Goal: Share content: Share content

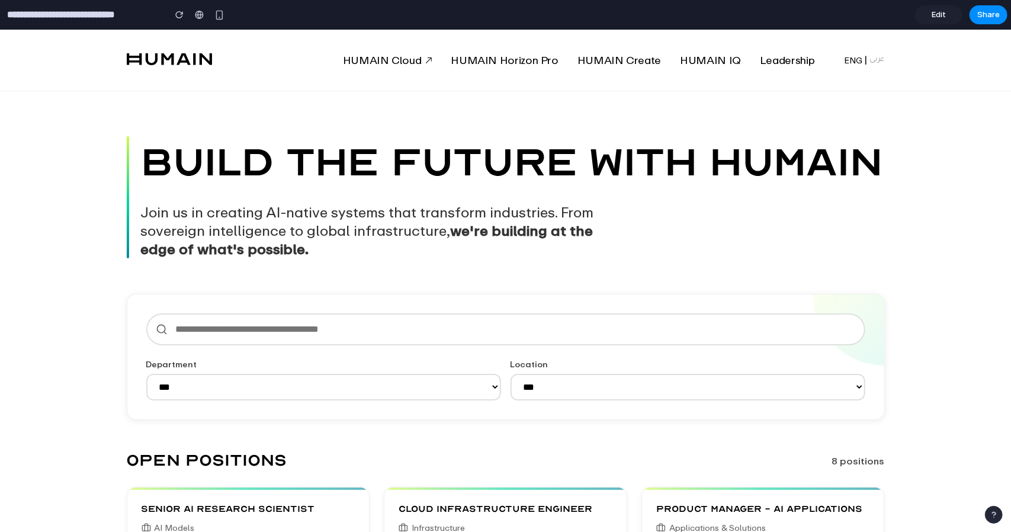
scroll to position [415, 0]
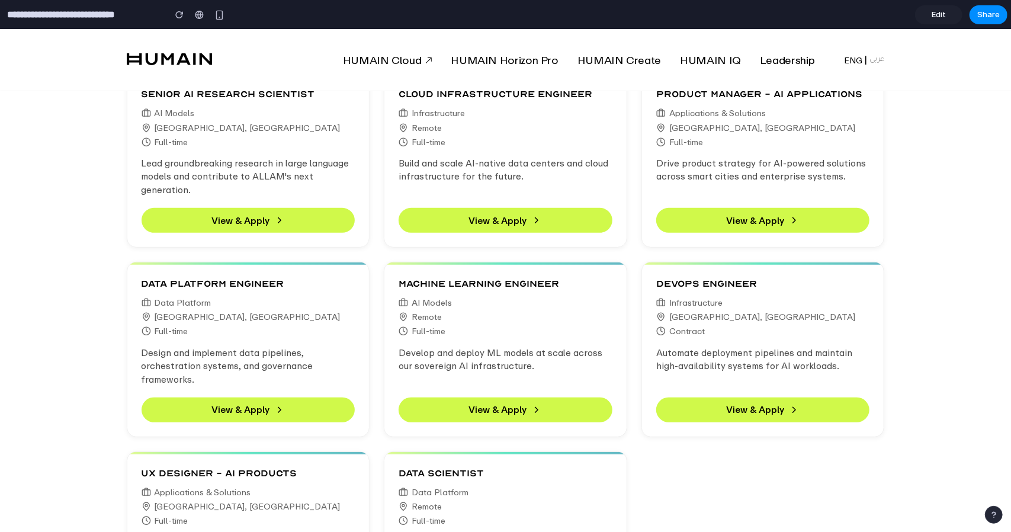
drag, startPoint x: 987, startPoint y: 50, endPoint x: 978, endPoint y: 30, distance: 22.3
click at [885, 39] on div "HUMAIN Cloud HUMAIN Horizon Pro HUMAIN Create HUMAIN IQ Leadership ENG عربى" at bounding box center [506, 60] width 758 height 62
click at [996, 14] on span "Share" at bounding box center [988, 15] width 23 height 12
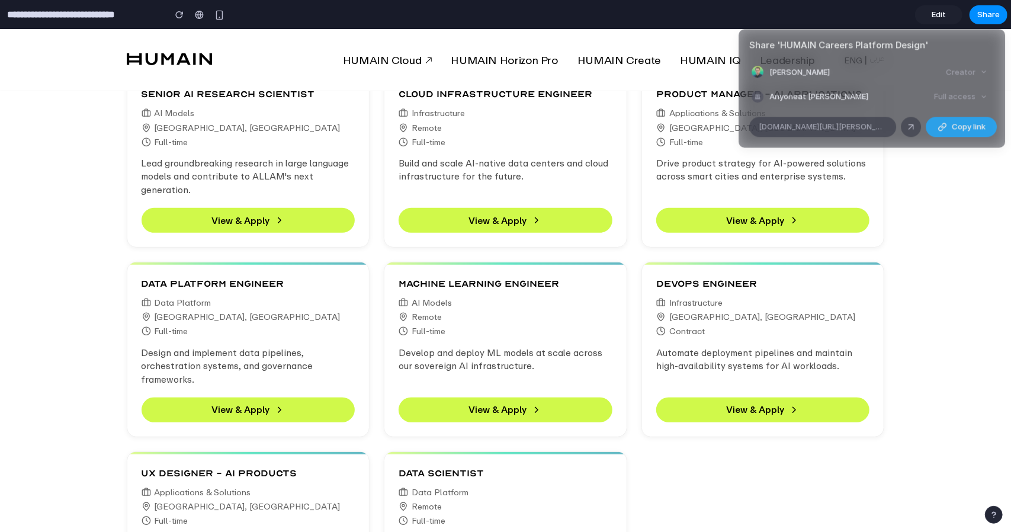
click at [961, 121] on span "Copy link" at bounding box center [969, 127] width 34 height 12
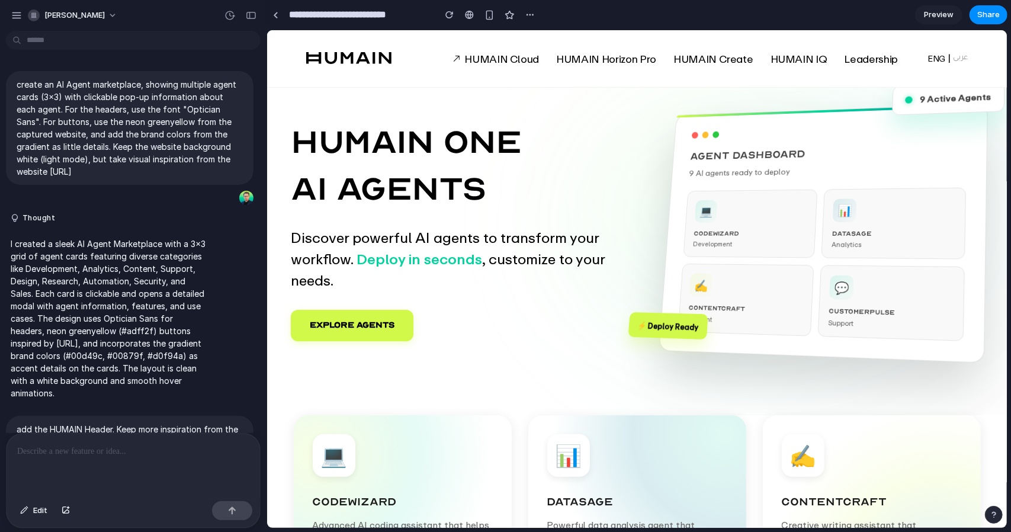
scroll to position [2572, 0]
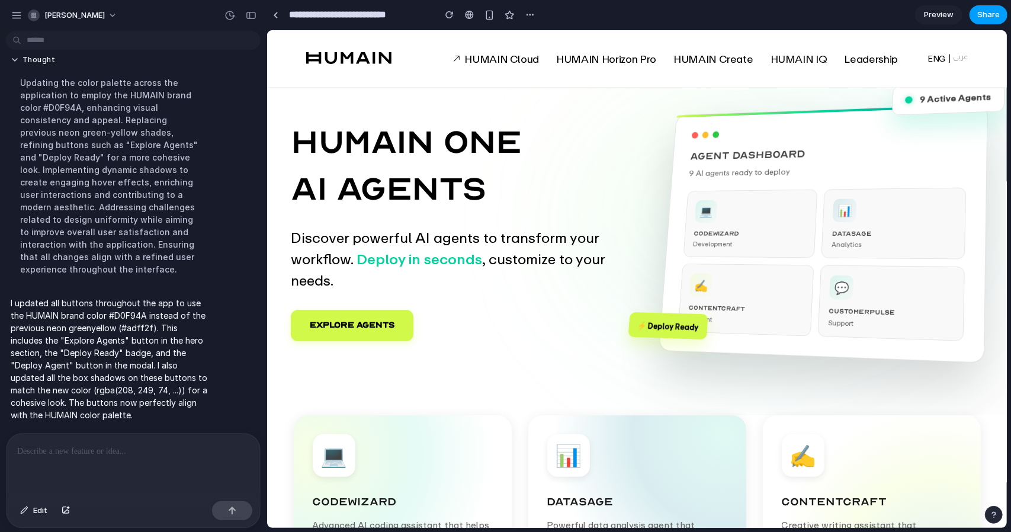
click at [982, 16] on span "Share" at bounding box center [988, 15] width 23 height 12
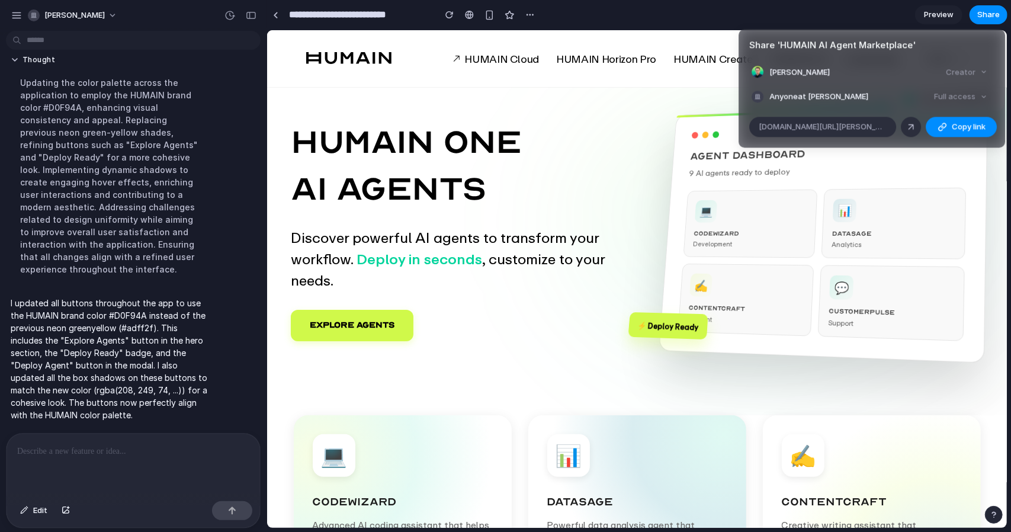
click at [941, 11] on div "Share ' HUMAIN AI Agent Marketplace ' [PERSON_NAME] Creator Anyone at [PERSON_N…" at bounding box center [505, 266] width 1011 height 532
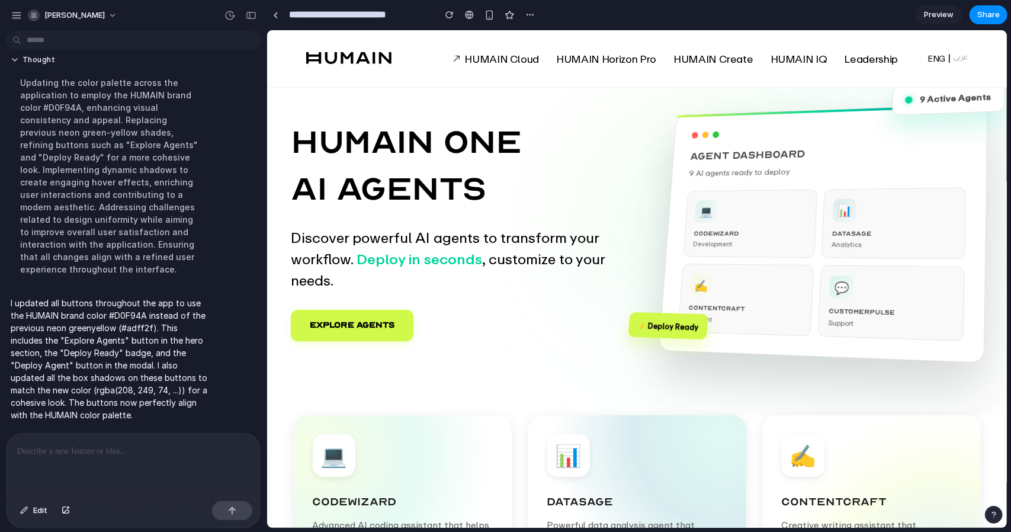
click at [935, 14] on span "Preview" at bounding box center [939, 15] width 30 height 12
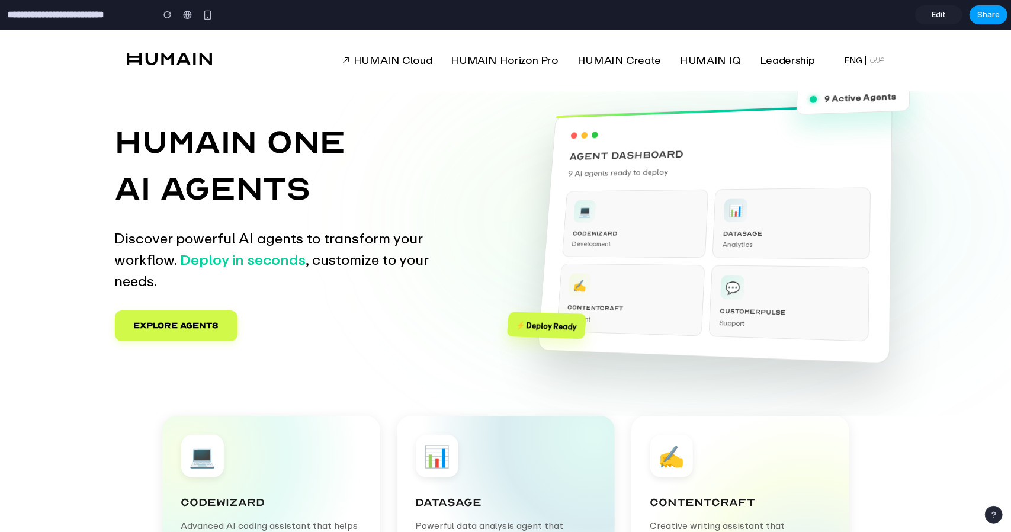
click at [995, 10] on span "Share" at bounding box center [988, 15] width 23 height 12
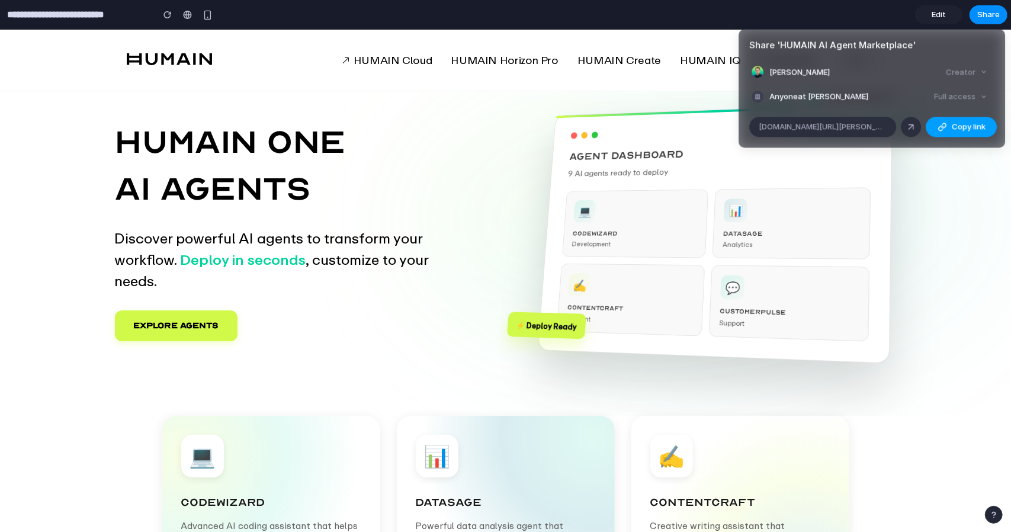
click at [952, 124] on span "Copy link" at bounding box center [969, 127] width 34 height 12
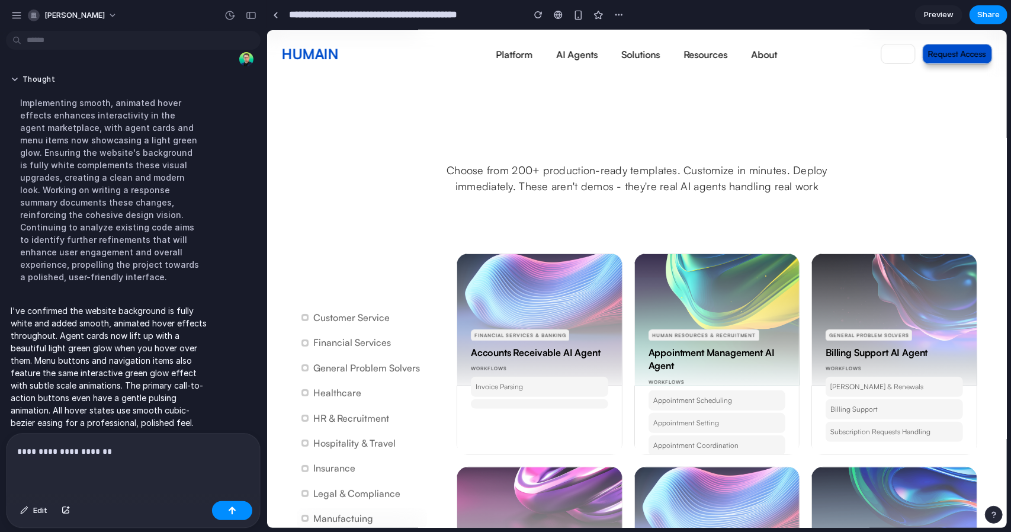
scroll to position [178, 0]
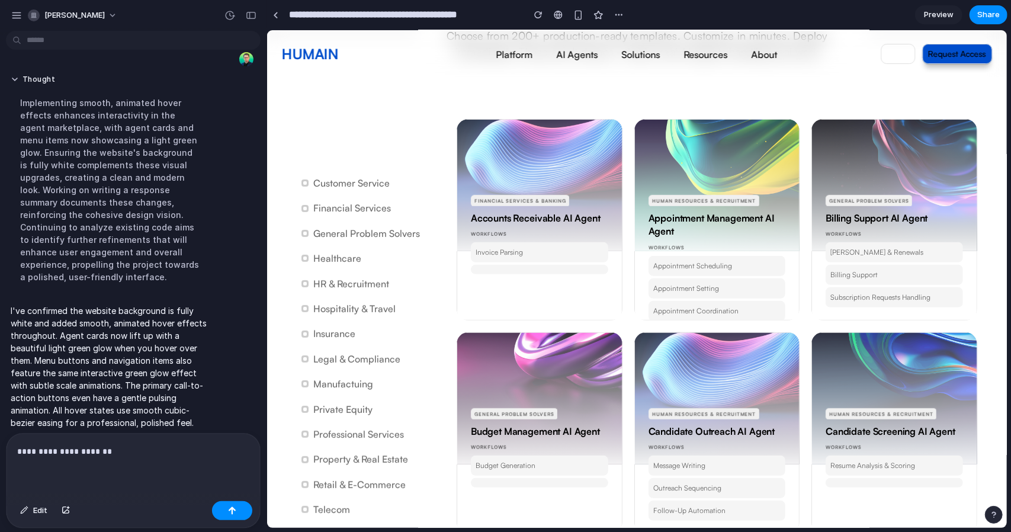
click at [131, 453] on p "**********" at bounding box center [130, 451] width 227 height 14
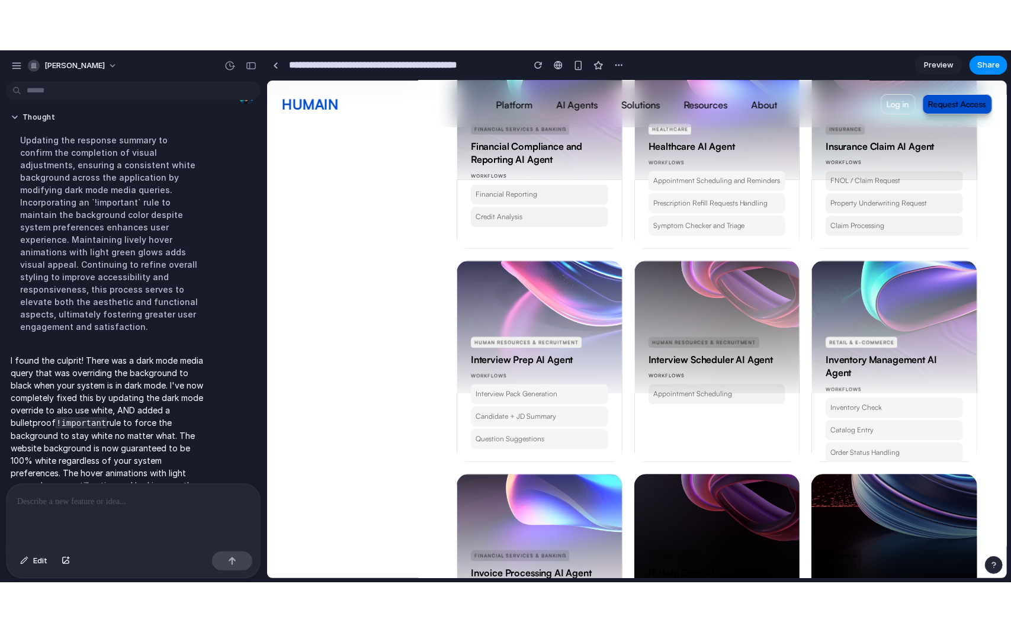
scroll to position [439, 0]
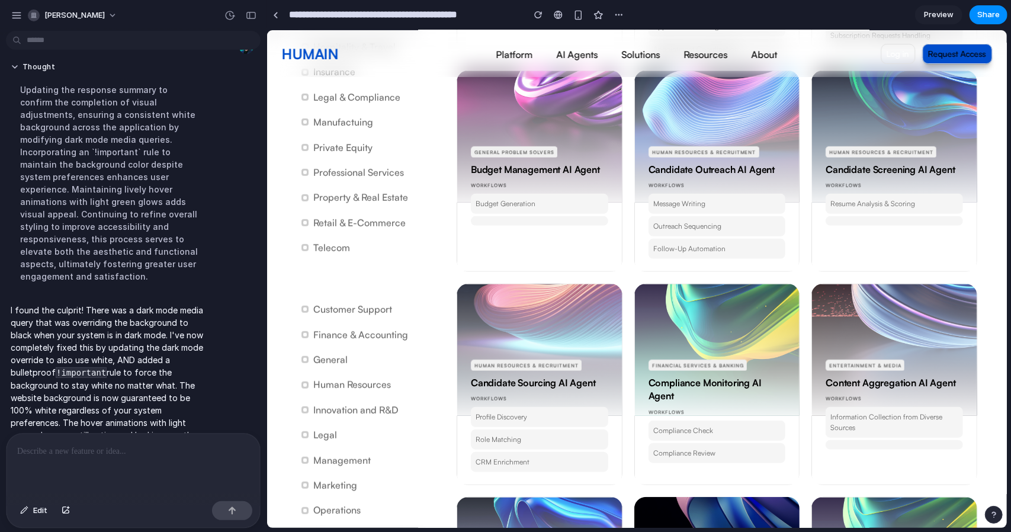
drag, startPoint x: 1003, startPoint y: 279, endPoint x: 1273, endPoint y: 114, distance: 316.8
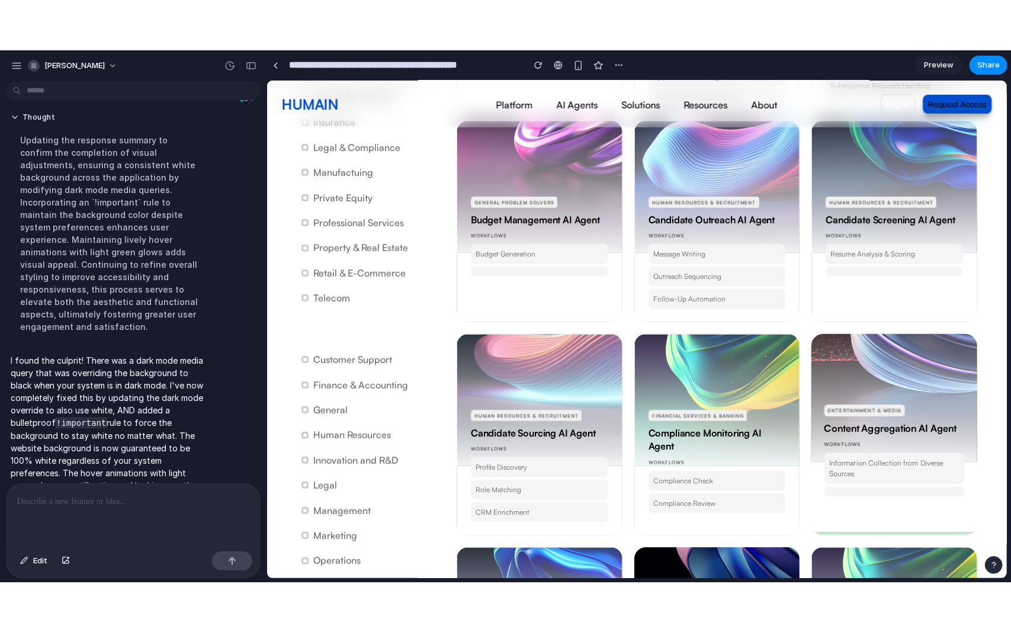
scroll to position [479, 0]
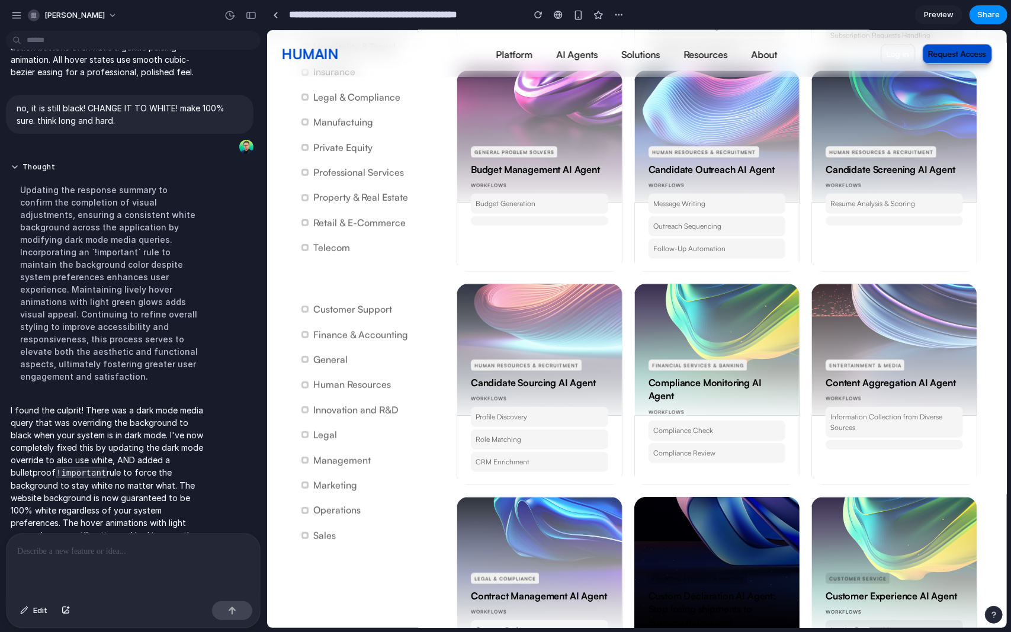
click at [939, 15] on span "Preview" at bounding box center [939, 15] width 30 height 12
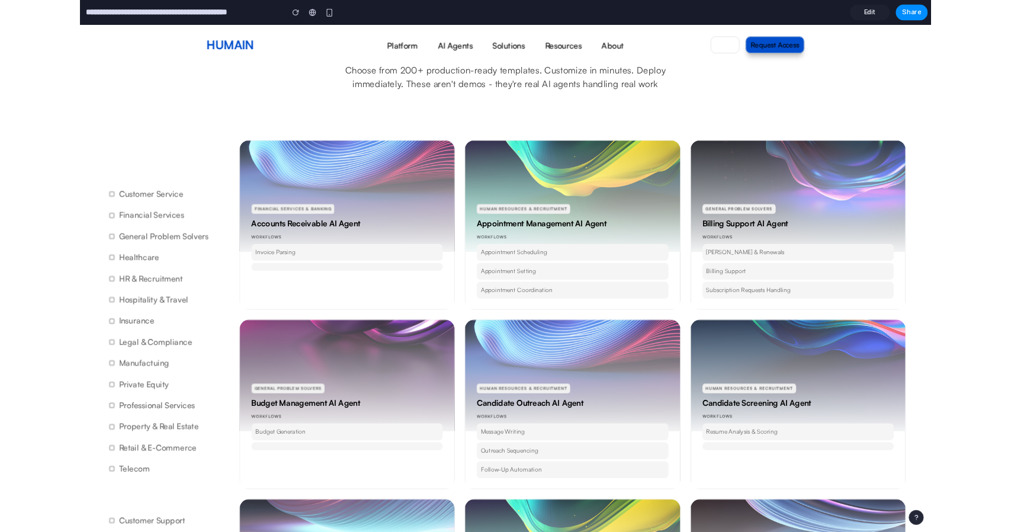
scroll to position [121, 0]
